Goal: Task Accomplishment & Management: Use online tool/utility

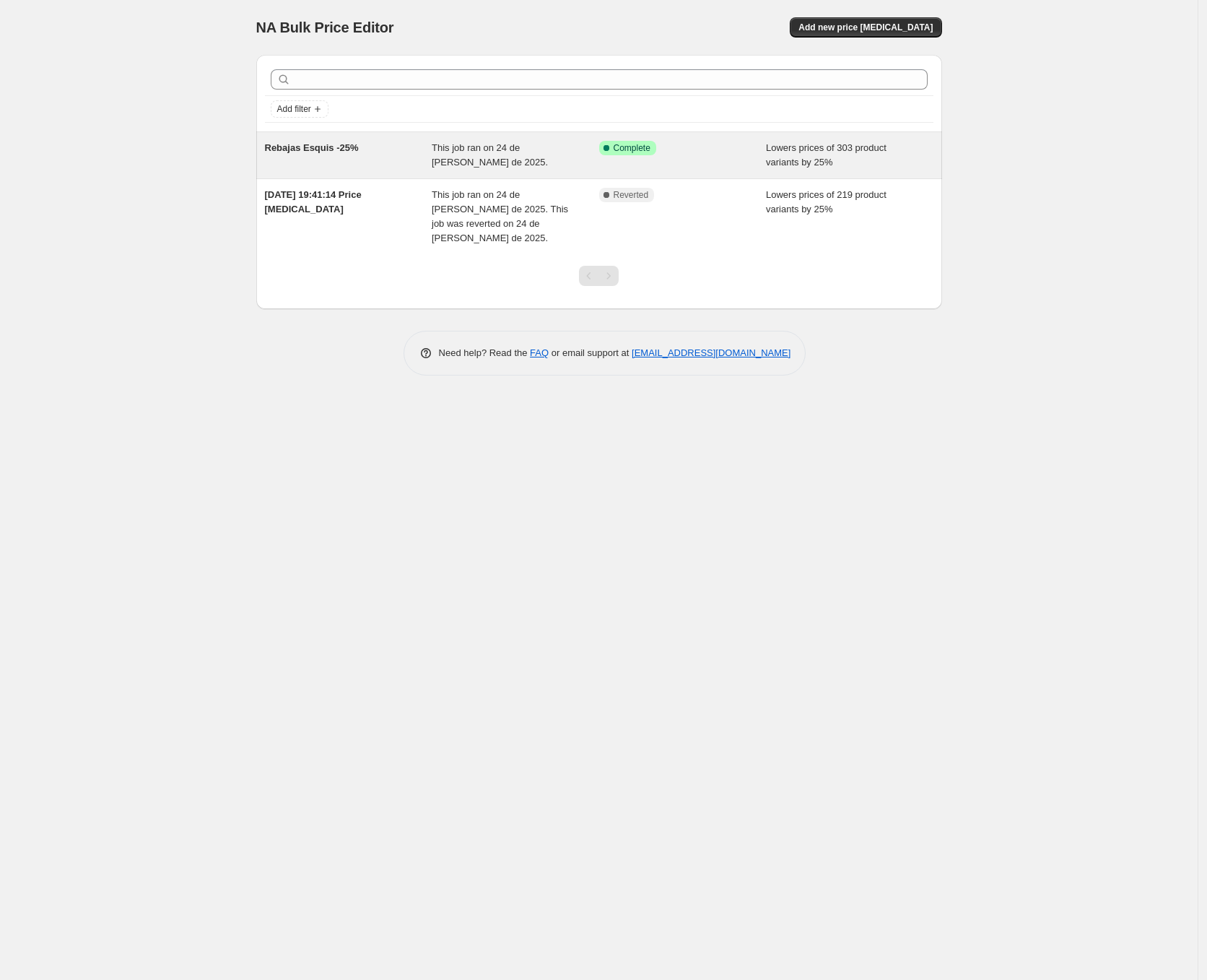
click at [530, 163] on div "This job ran on 24 de julio de 2025." at bounding box center [516, 155] width 168 height 29
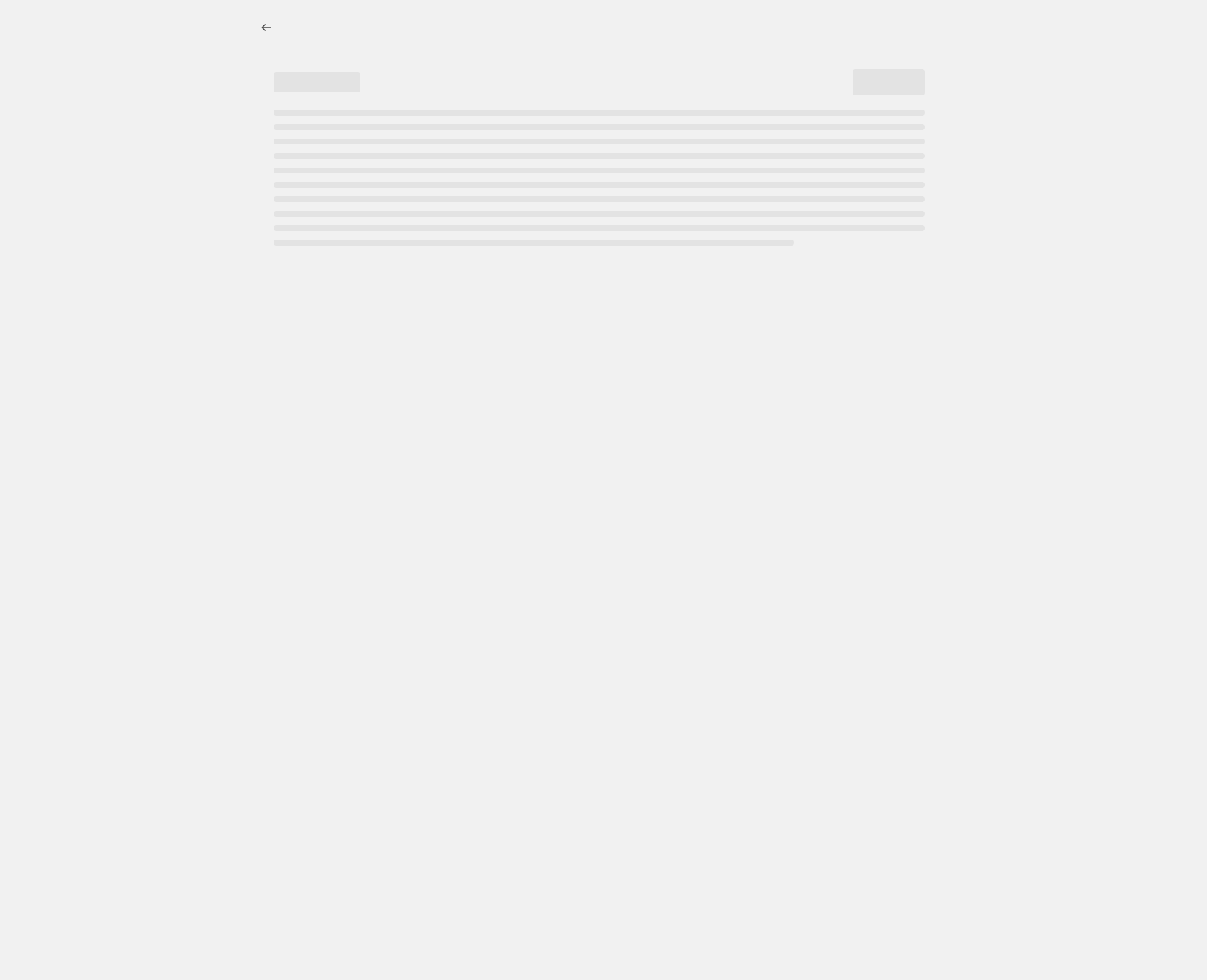
select select "percentage"
select select "collection"
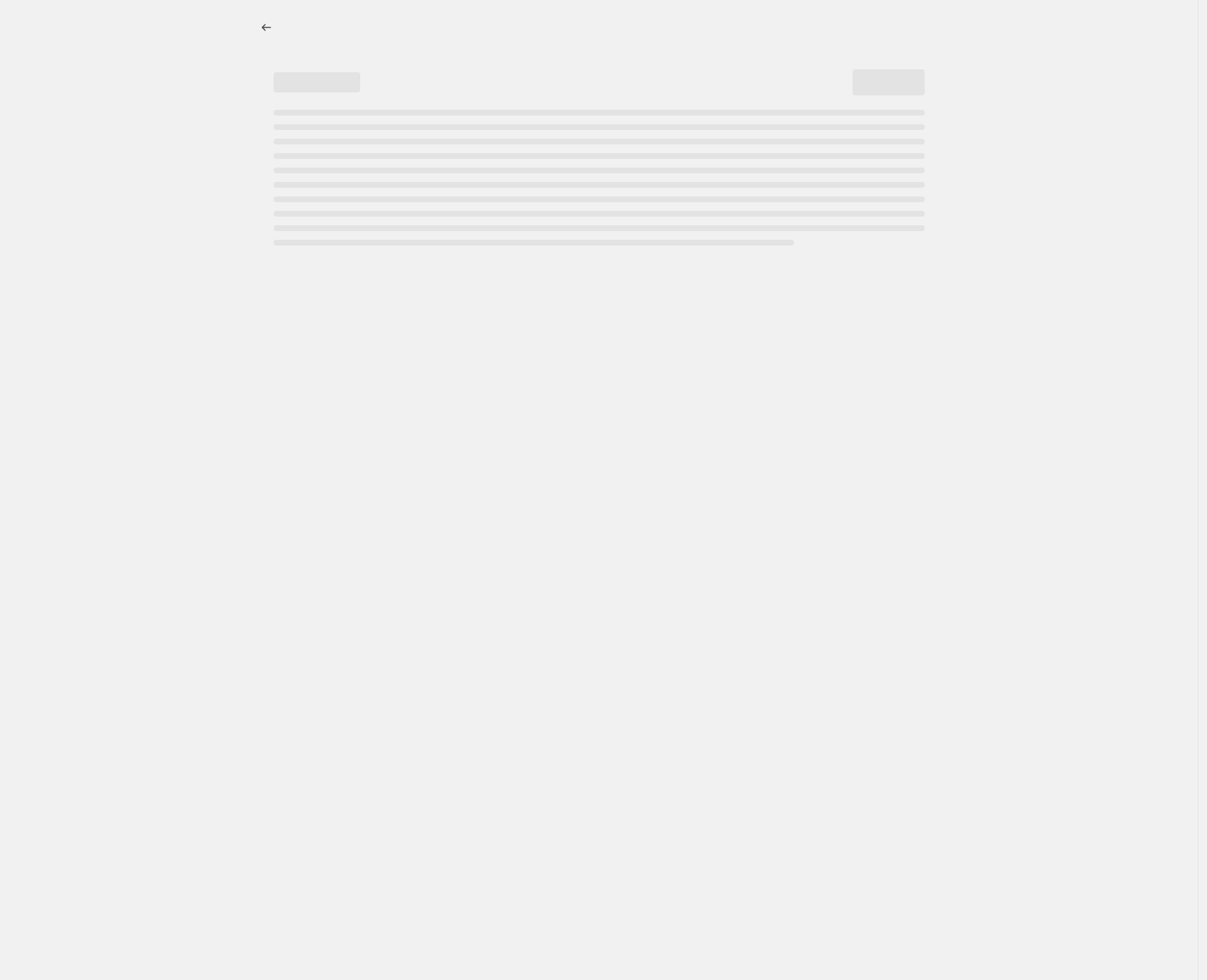
select select "collection"
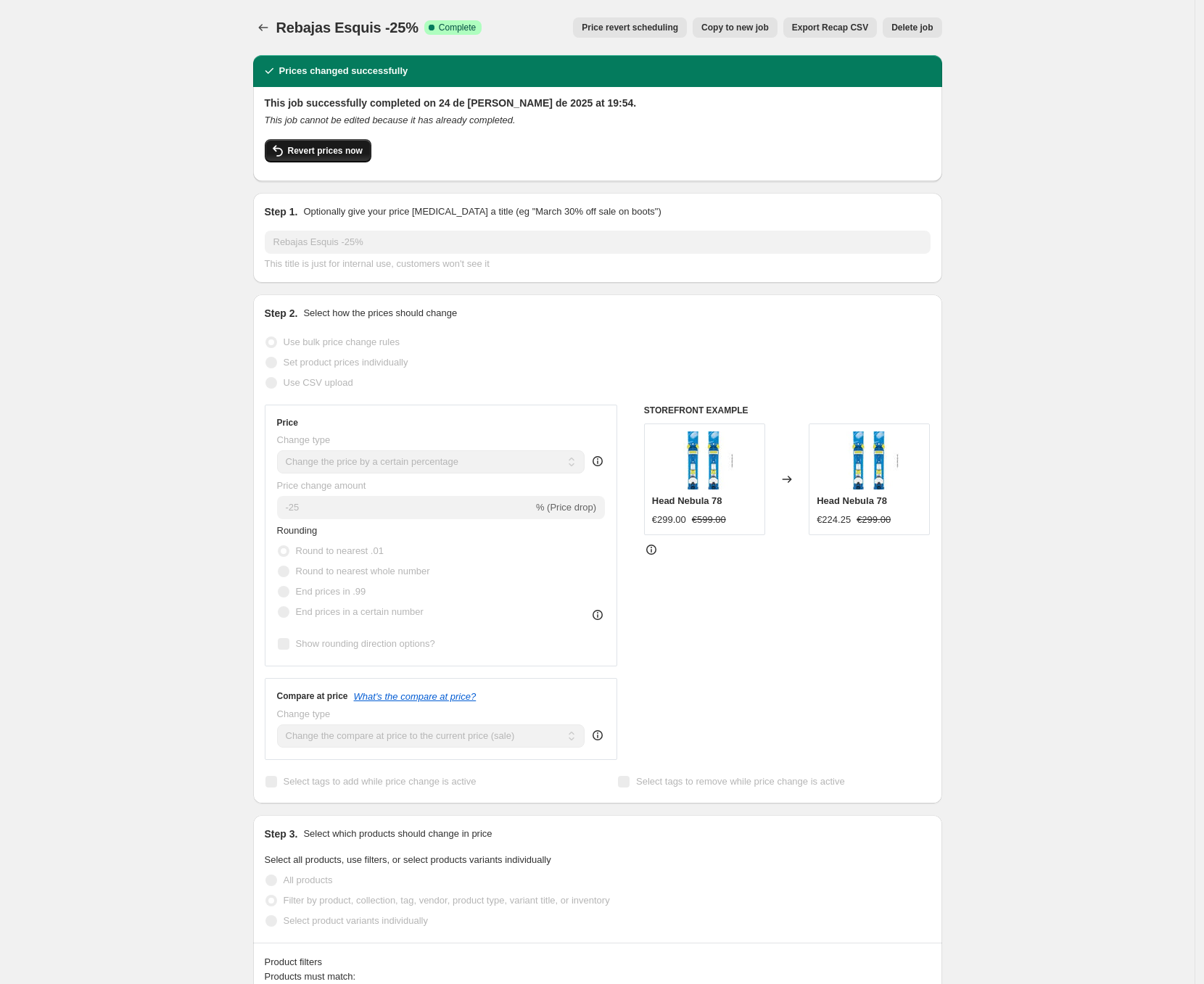
click at [345, 150] on span "Revert prices now" at bounding box center [324, 151] width 74 height 11
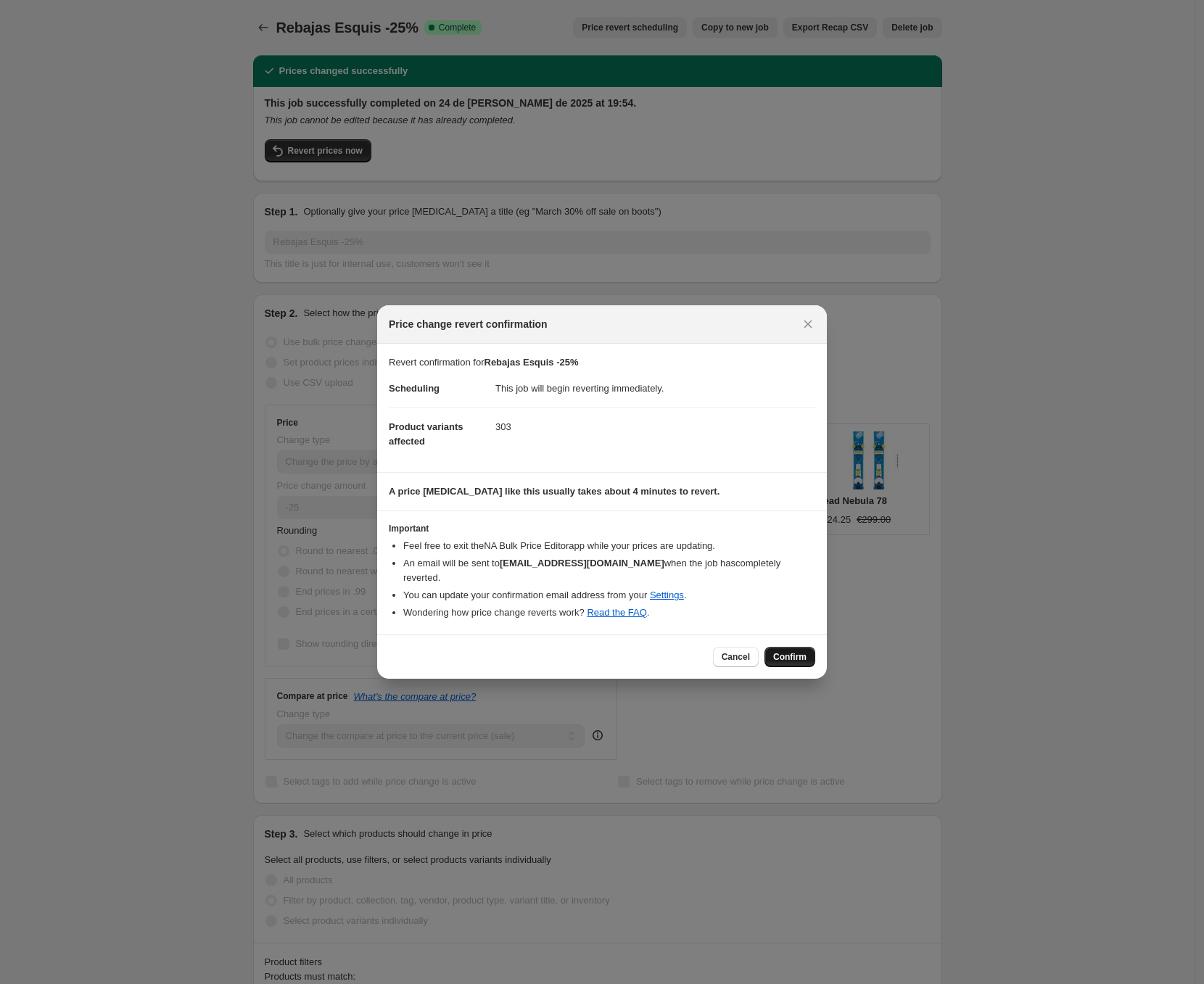
click at [796, 655] on span "Confirm" at bounding box center [789, 657] width 33 height 11
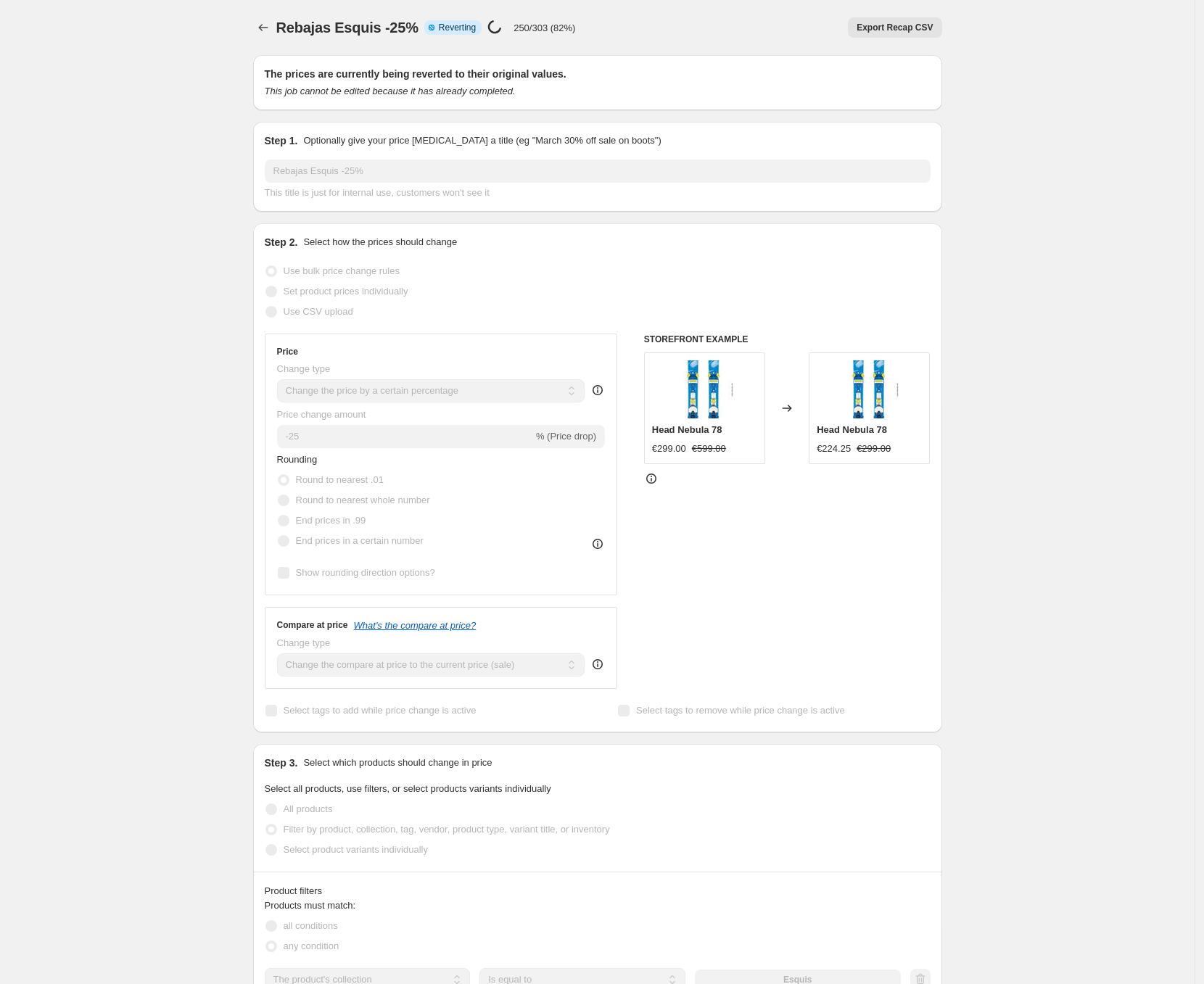
select select "percentage"
select select "collection"
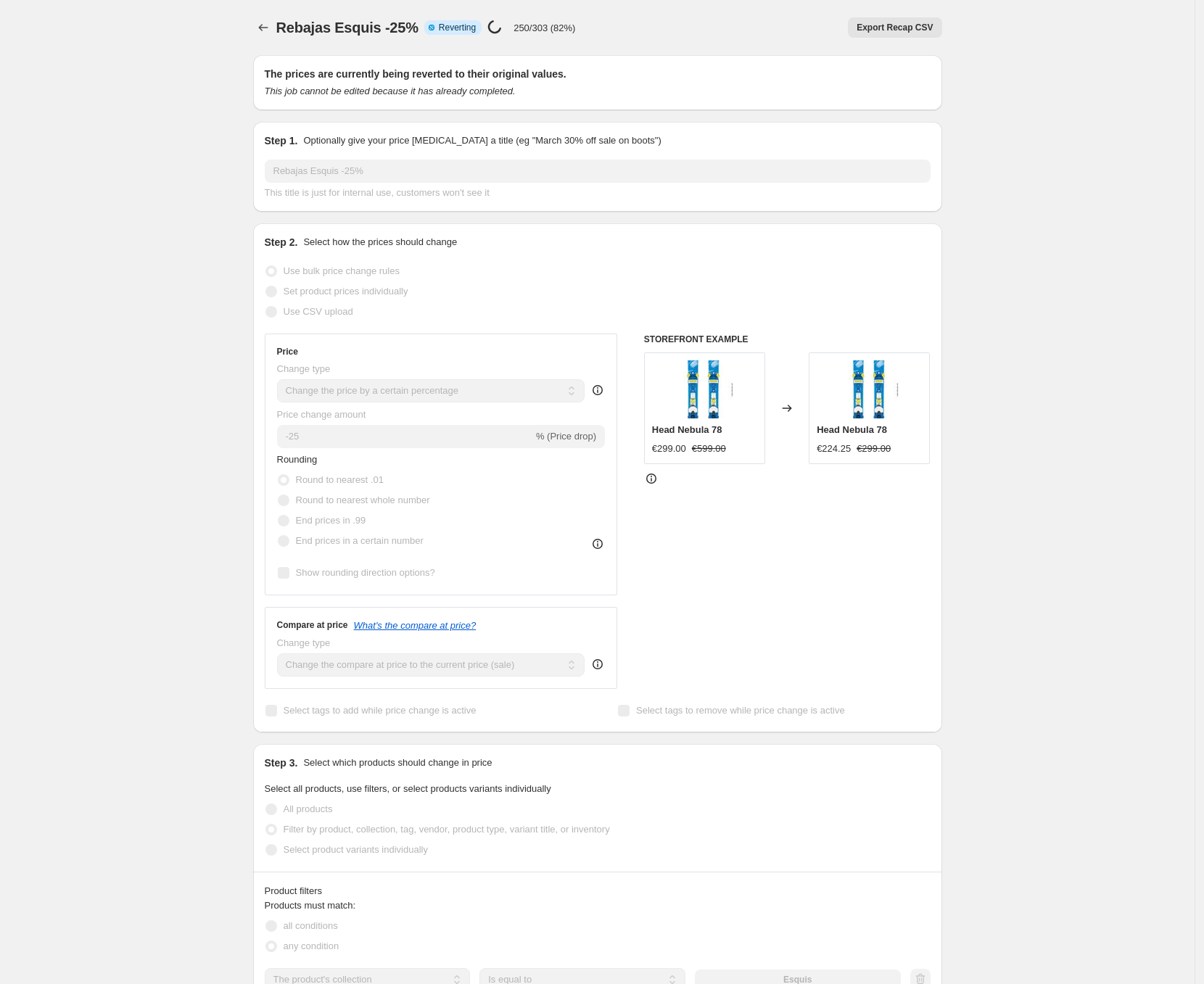
select select "collection"
